Goal: Task Accomplishment & Management: Complete application form

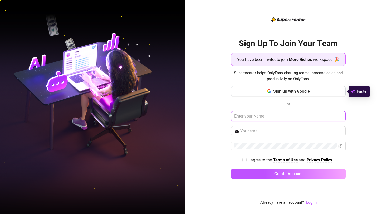
click at [266, 118] on input "text" at bounding box center [288, 116] width 115 height 10
click at [294, 91] on span "Sign up with Google" at bounding box center [291, 91] width 37 height 5
click at [268, 115] on input "text" at bounding box center [288, 116] width 115 height 10
click at [291, 94] on button "Sign up with Google" at bounding box center [288, 91] width 115 height 10
click at [263, 116] on input "text" at bounding box center [288, 116] width 115 height 10
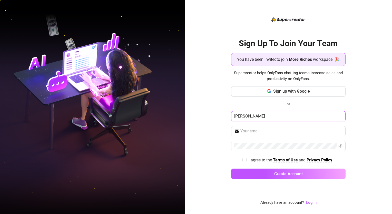
type input "[PERSON_NAME]"
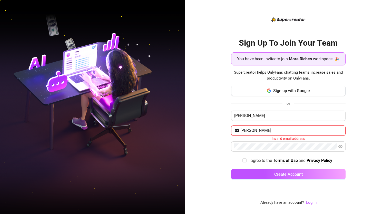
type input "[EMAIL_ADDRESS][DOMAIN_NAME]"
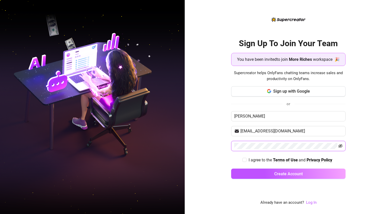
click at [339, 146] on icon "eye-invisible" at bounding box center [341, 146] width 4 height 4
click at [242, 161] on div "I agree to the Terms of Use and Privacy Policy" at bounding box center [288, 160] width 115 height 6
click at [243, 161] on input "I agree to the Terms of Use and Privacy Policy" at bounding box center [245, 160] width 4 height 4
checkbox input "true"
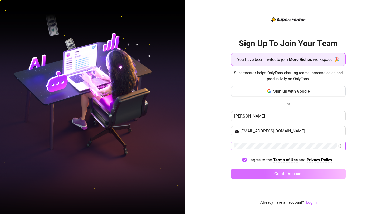
click at [270, 174] on button "Create Account" at bounding box center [288, 174] width 115 height 10
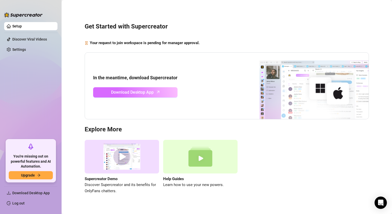
click at [161, 93] on link "Download Desktop App" at bounding box center [135, 92] width 84 height 10
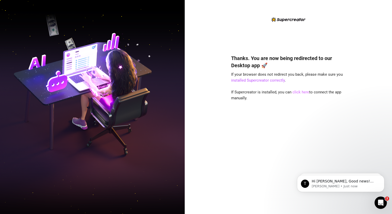
click at [301, 92] on link "click here" at bounding box center [301, 92] width 17 height 5
